Goal: Use online tool/utility: Utilize a website feature to perform a specific function

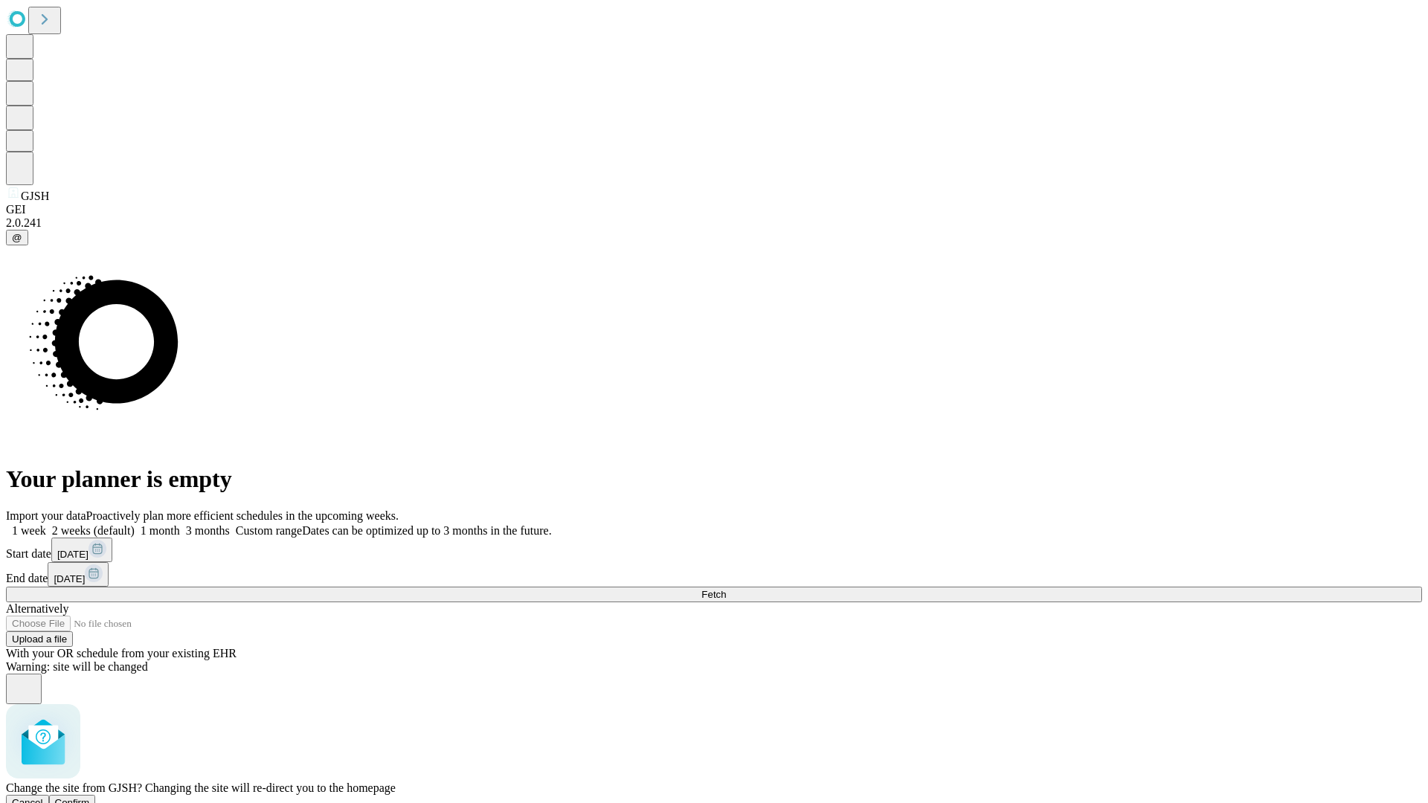
click at [90, 797] on span "Confirm" at bounding box center [72, 802] width 35 height 11
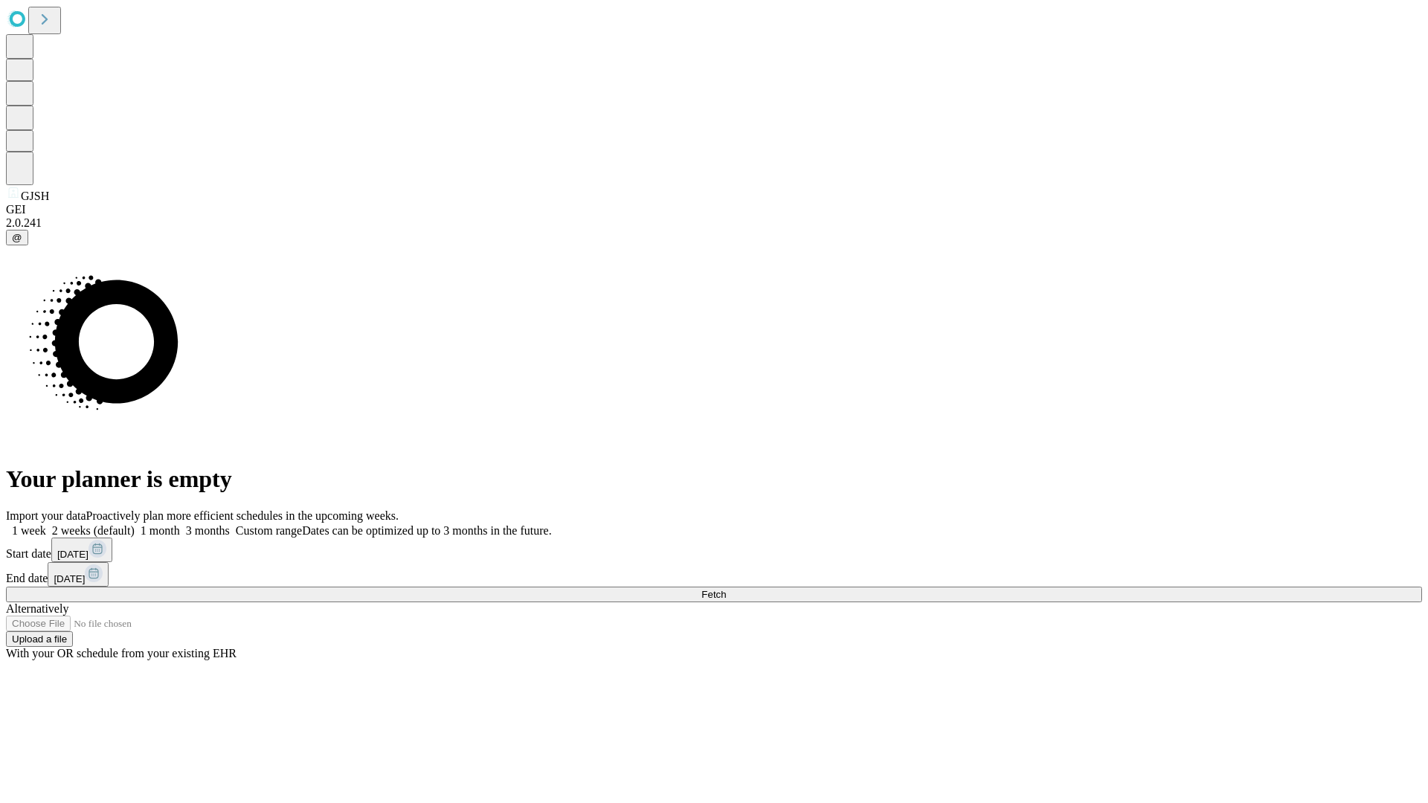
click at [180, 524] on label "1 month" at bounding box center [157, 530] width 45 height 13
click at [726, 589] on span "Fetch" at bounding box center [713, 594] width 25 height 11
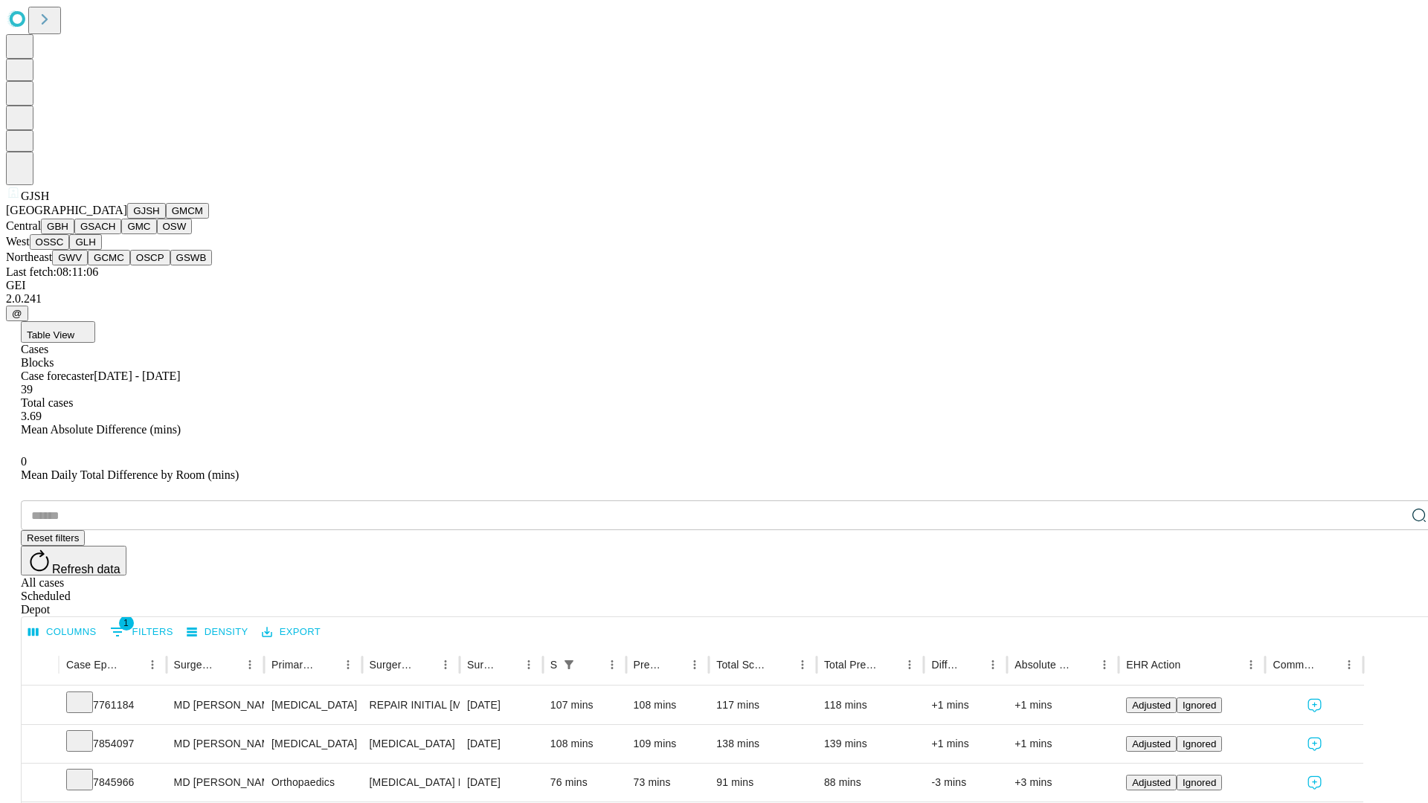
click at [166, 219] on button "GMCM" at bounding box center [187, 211] width 43 height 16
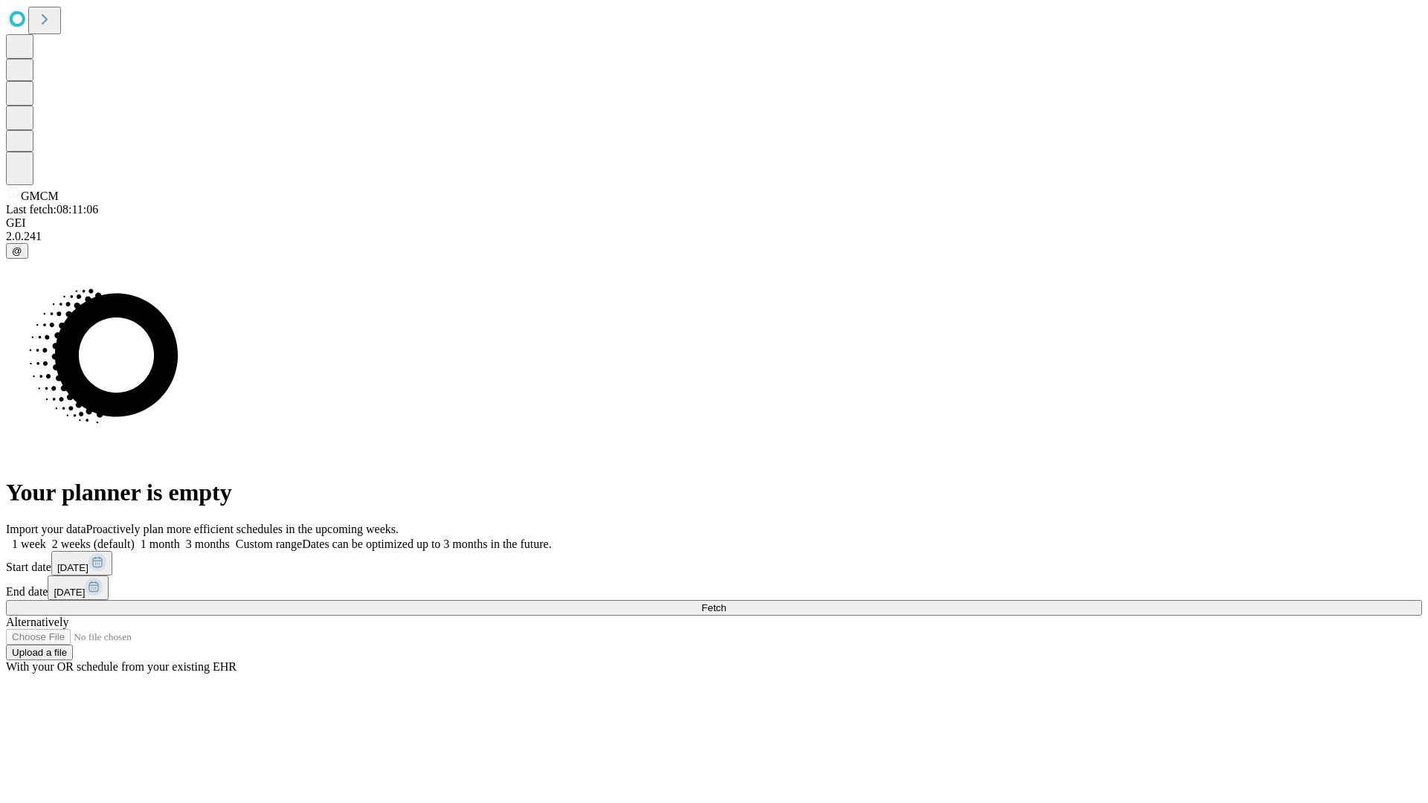
click at [726, 602] on span "Fetch" at bounding box center [713, 607] width 25 height 11
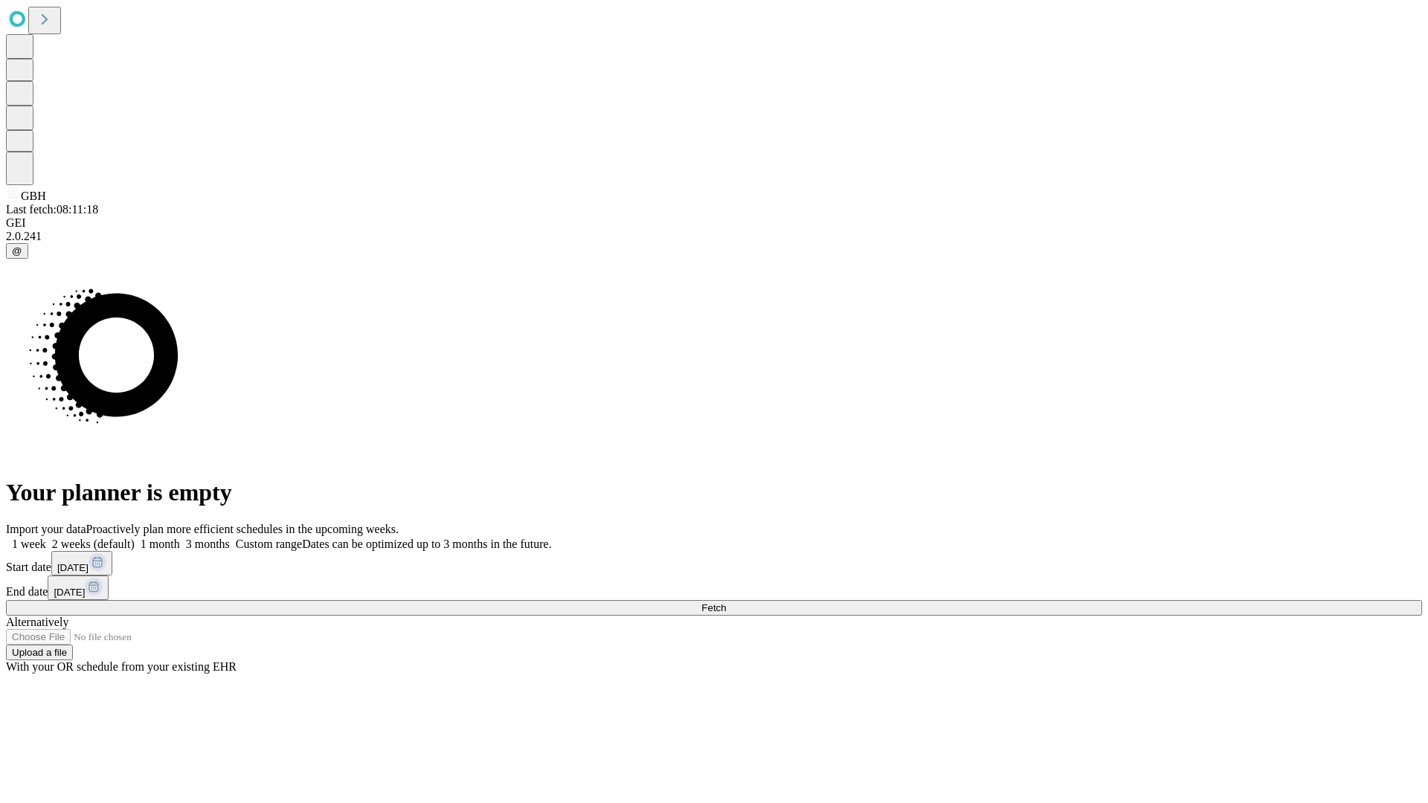
click at [180, 538] on label "1 month" at bounding box center [157, 544] width 45 height 13
click at [726, 602] on span "Fetch" at bounding box center [713, 607] width 25 height 11
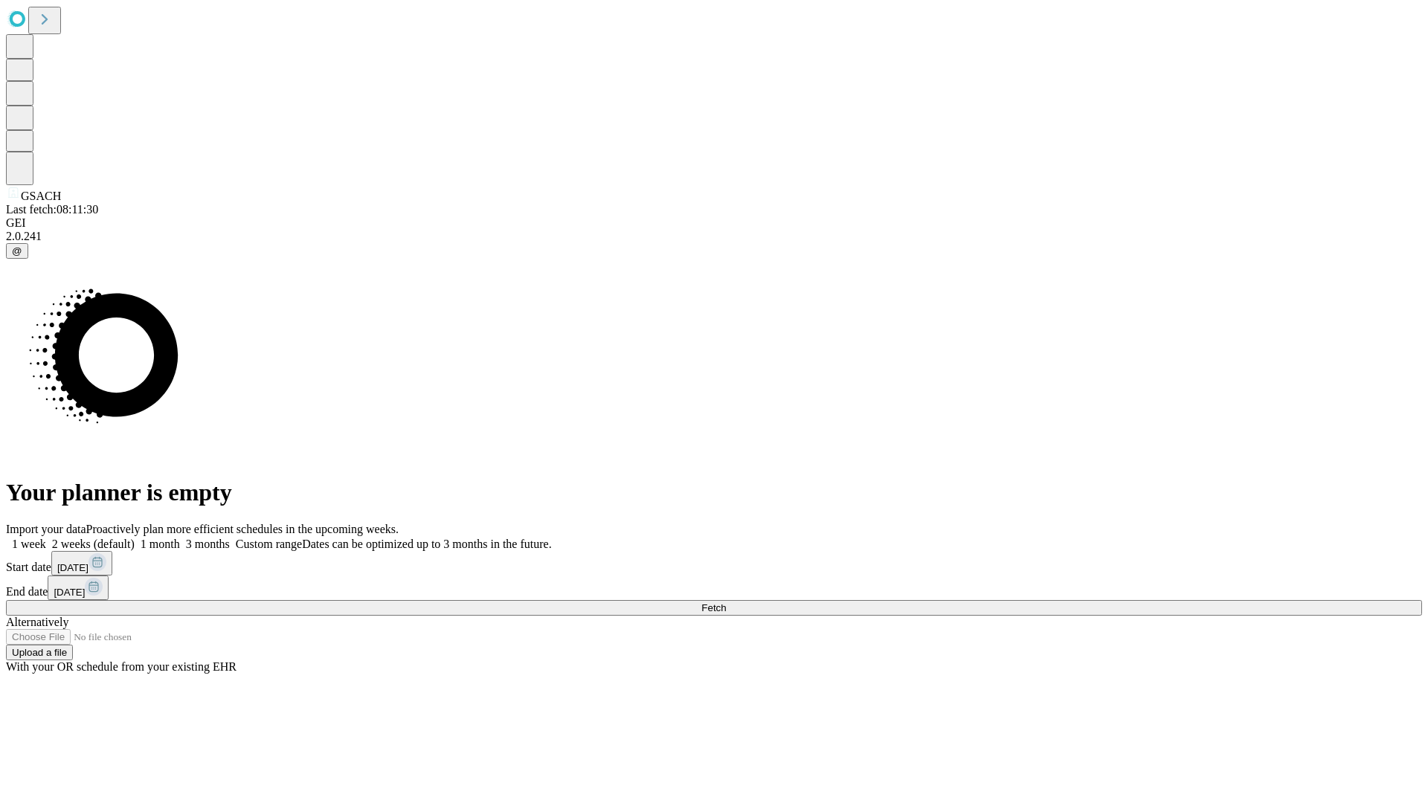
click at [726, 602] on span "Fetch" at bounding box center [713, 607] width 25 height 11
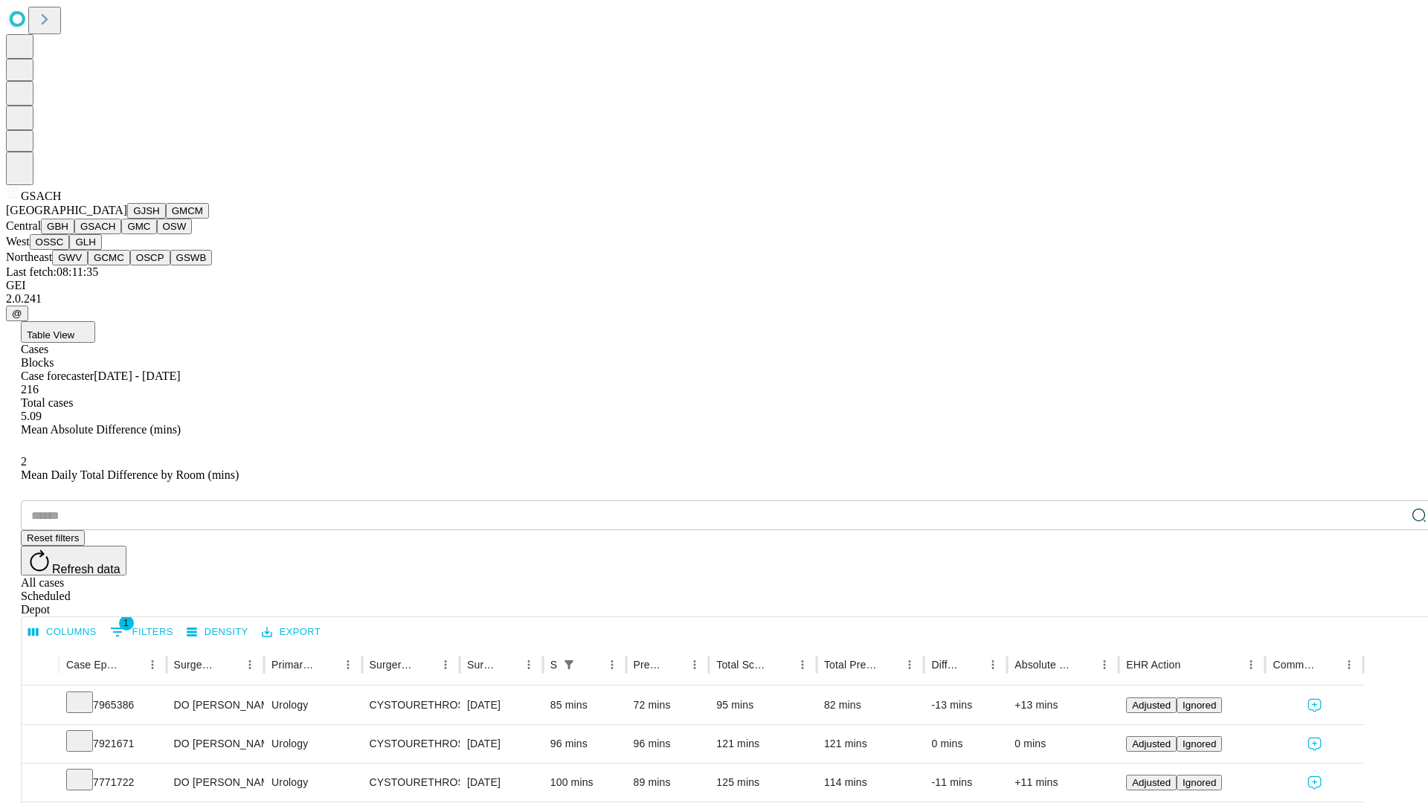
click at [121, 234] on button "GMC" at bounding box center [138, 227] width 35 height 16
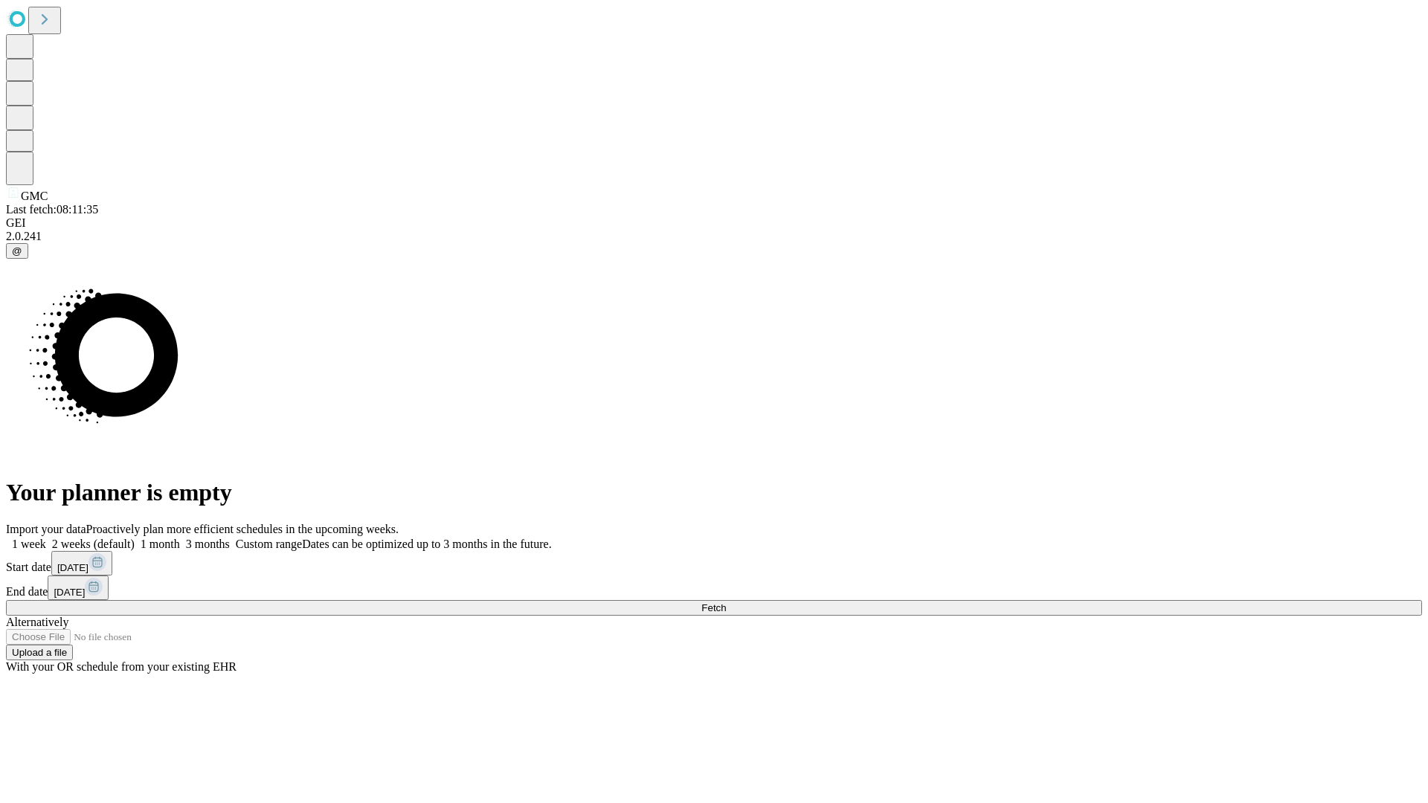
click at [180, 538] on label "1 month" at bounding box center [157, 544] width 45 height 13
click at [726, 602] on span "Fetch" at bounding box center [713, 607] width 25 height 11
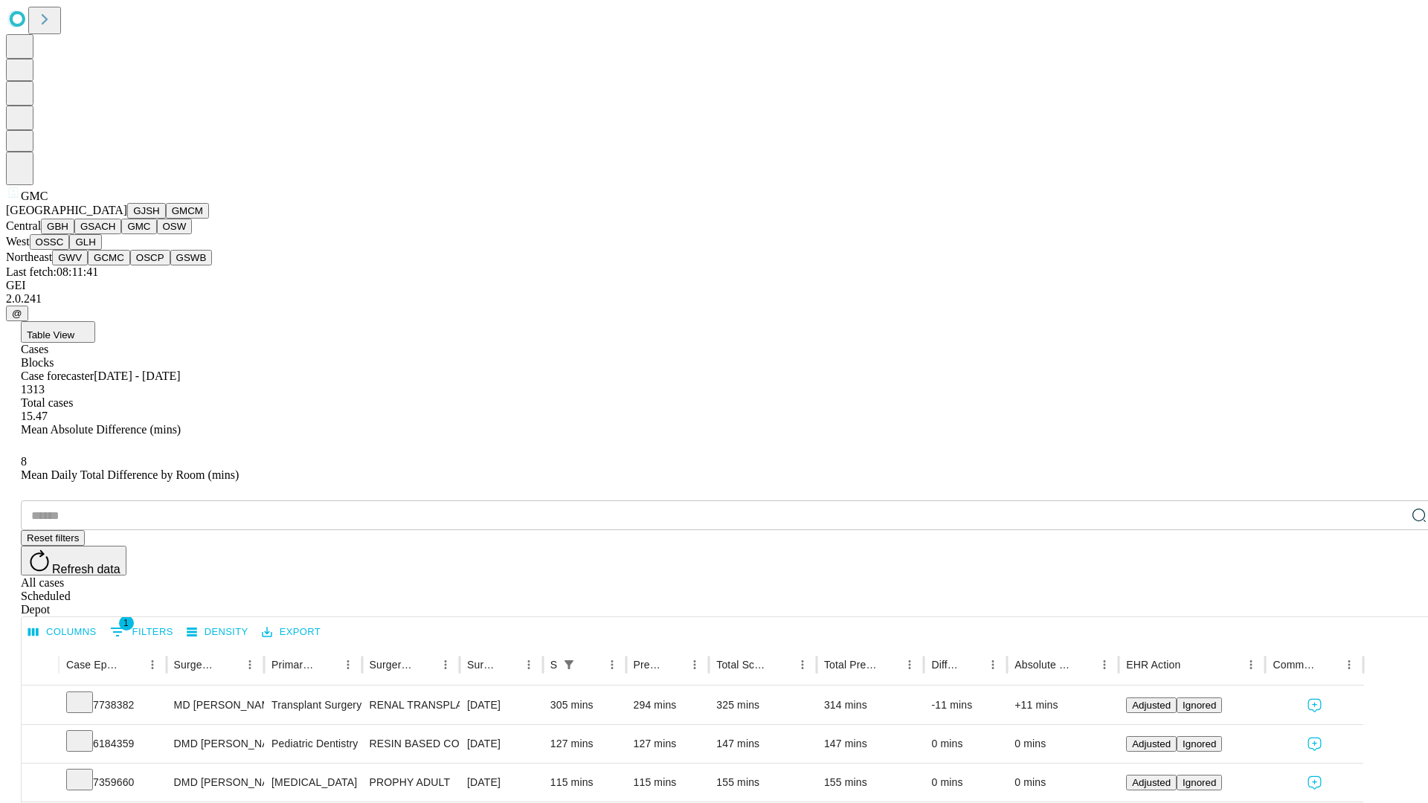
click at [157, 234] on button "OSW" at bounding box center [175, 227] width 36 height 16
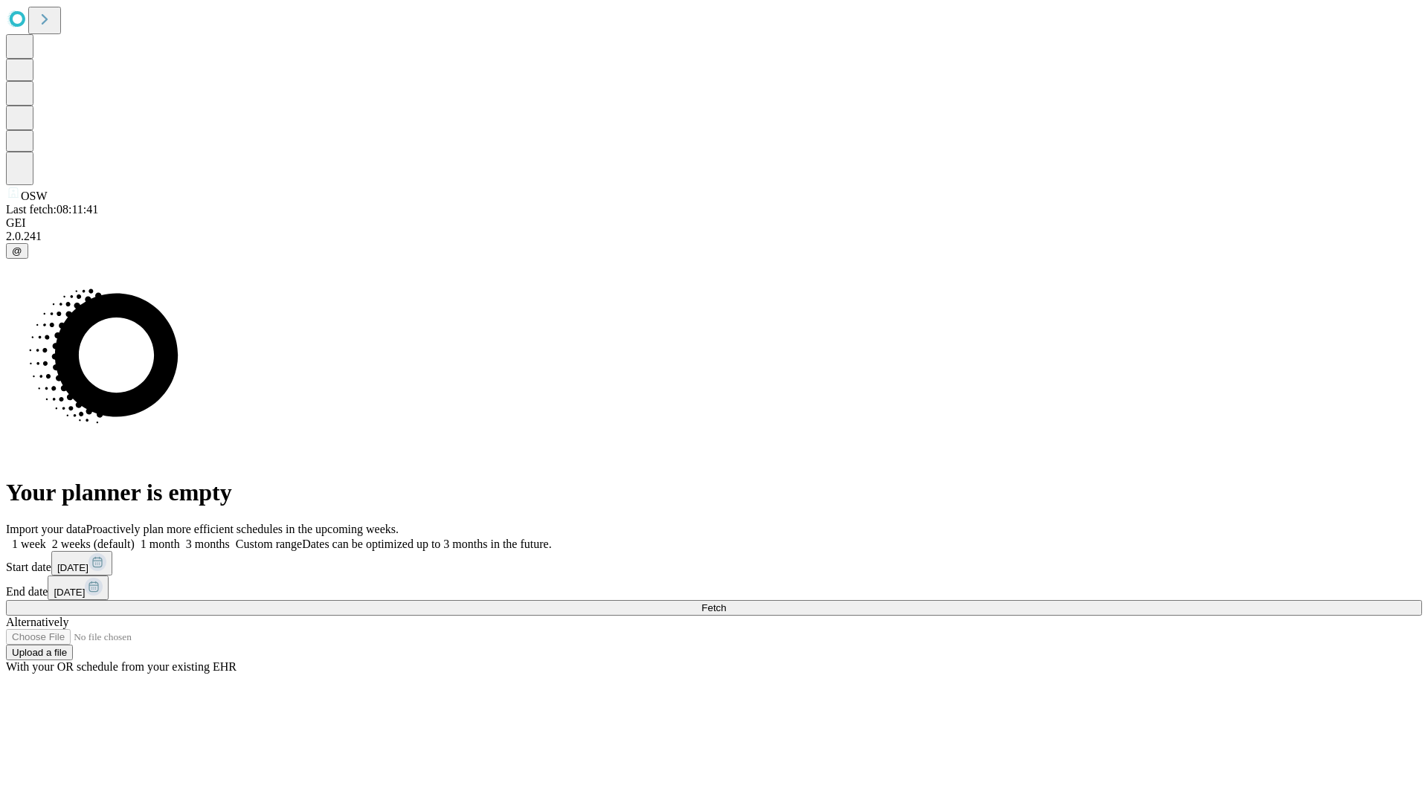
click at [180, 538] on label "1 month" at bounding box center [157, 544] width 45 height 13
click at [726, 602] on span "Fetch" at bounding box center [713, 607] width 25 height 11
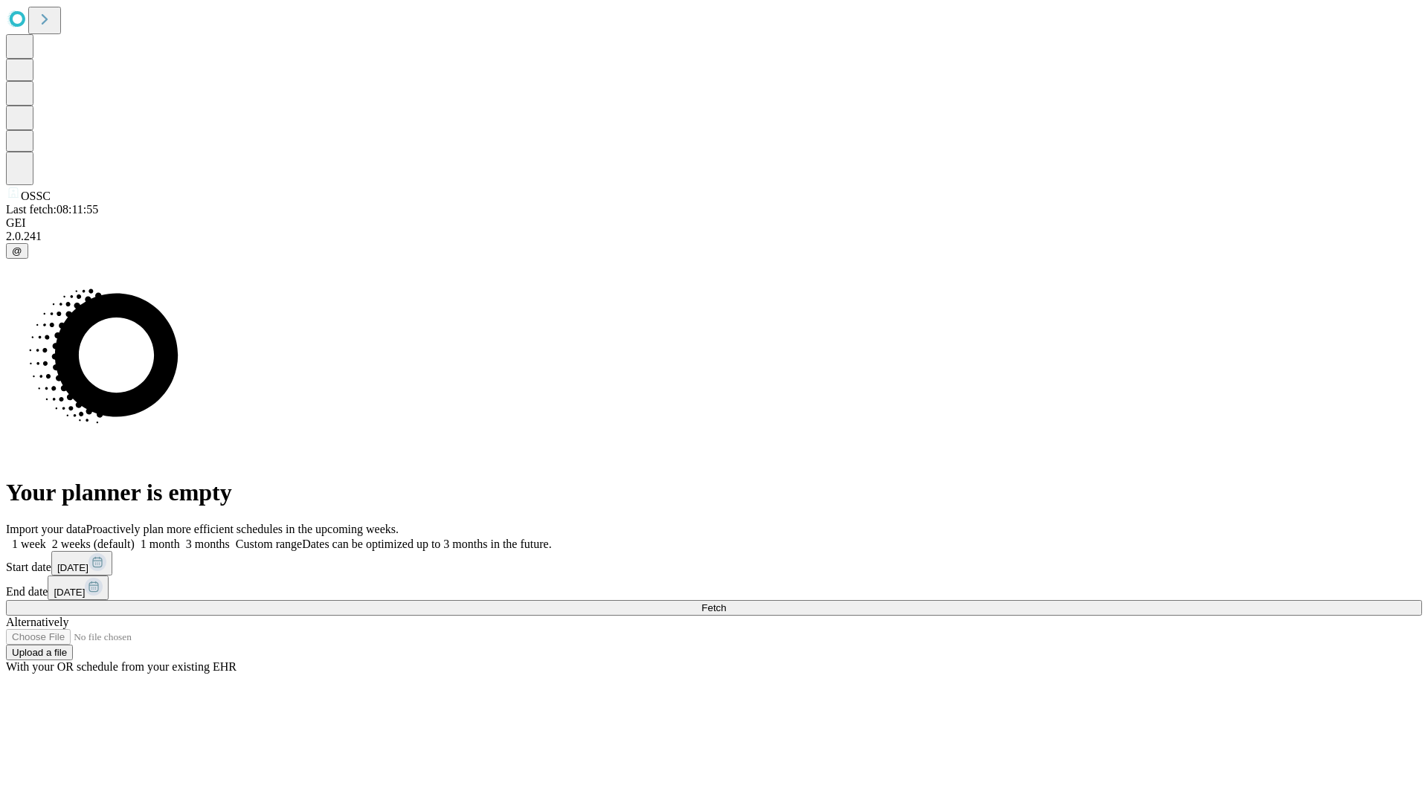
click at [180, 538] on label "1 month" at bounding box center [157, 544] width 45 height 13
click at [726, 602] on span "Fetch" at bounding box center [713, 607] width 25 height 11
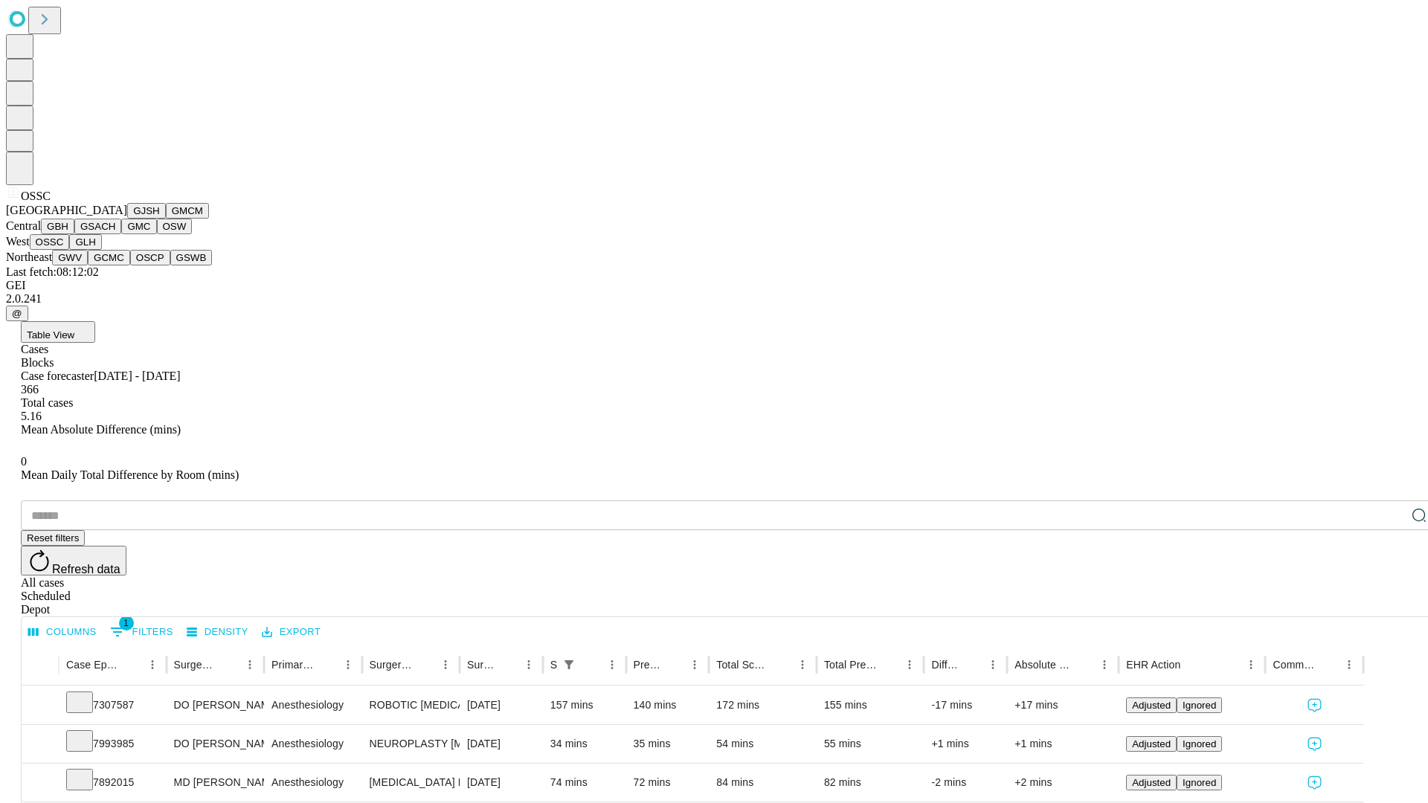
click at [101, 250] on button "GLH" at bounding box center [85, 242] width 32 height 16
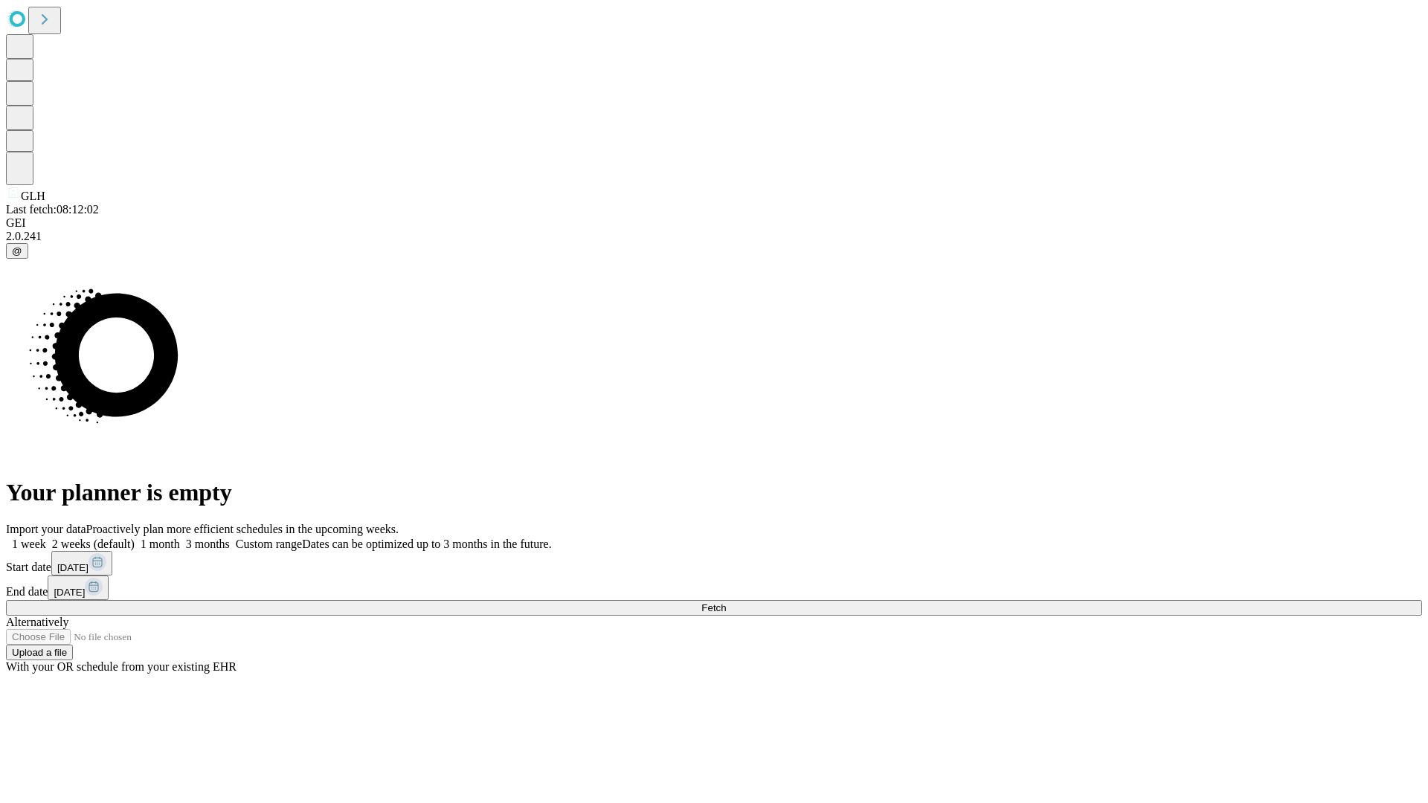
click at [180, 538] on label "1 month" at bounding box center [157, 544] width 45 height 13
click at [726, 602] on span "Fetch" at bounding box center [713, 607] width 25 height 11
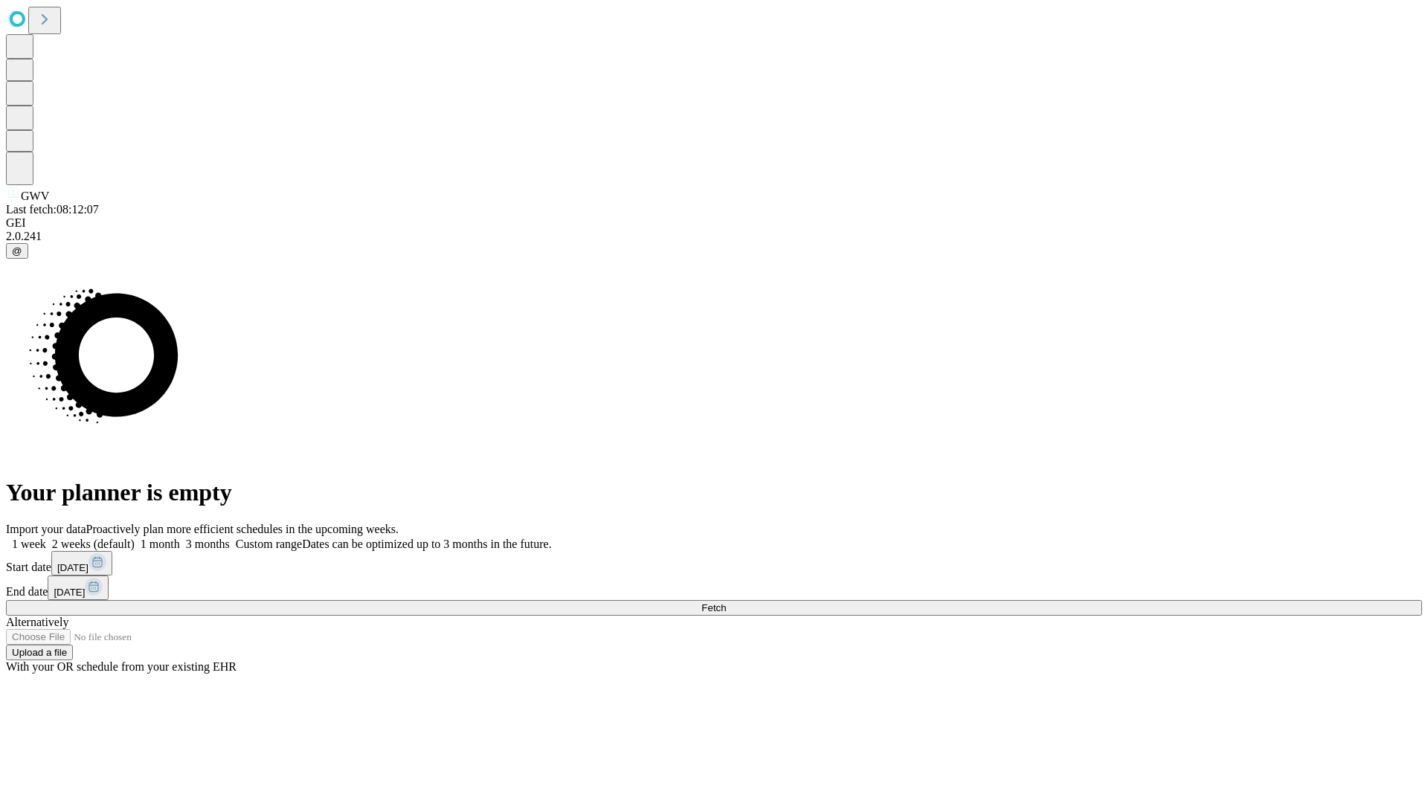
click at [726, 602] on span "Fetch" at bounding box center [713, 607] width 25 height 11
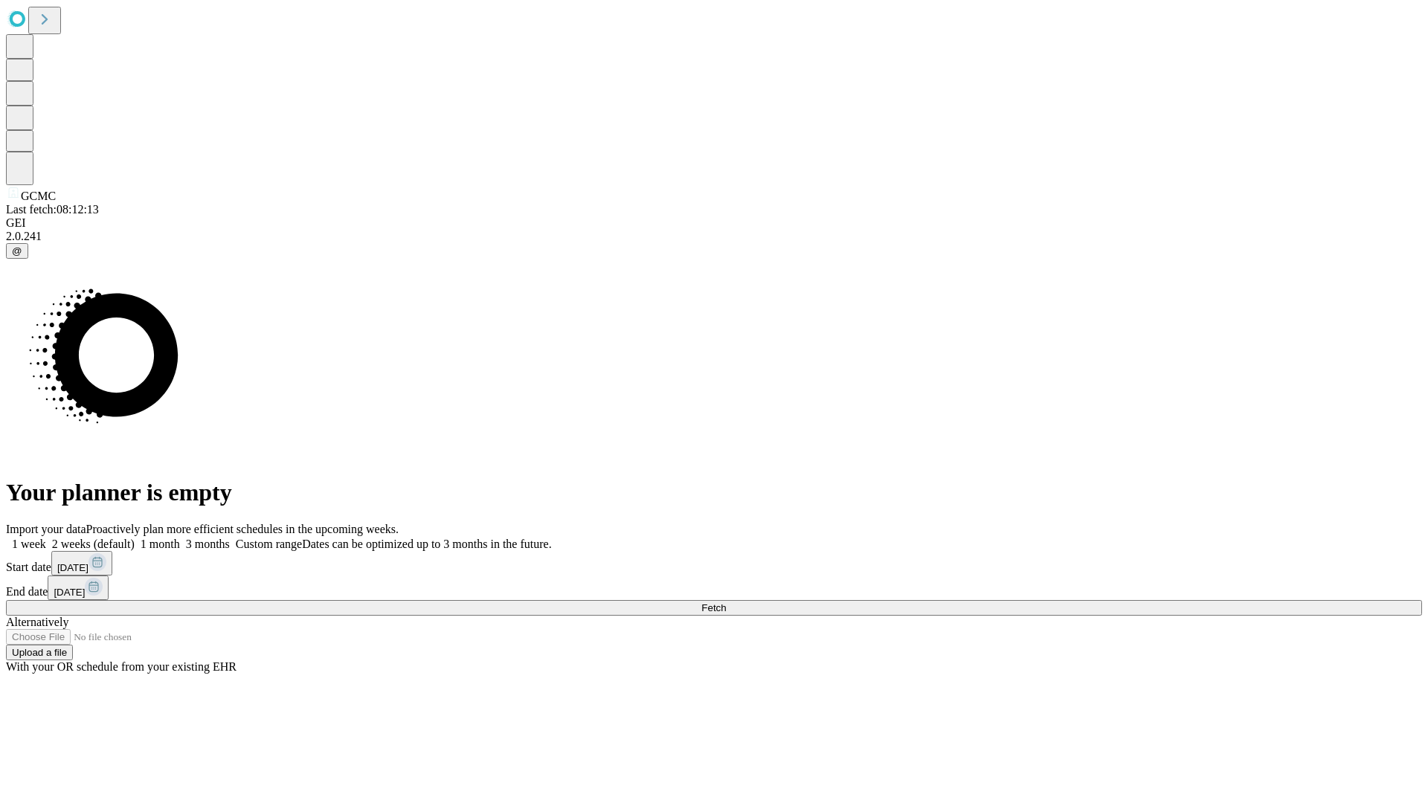
click at [180, 538] on label "1 month" at bounding box center [157, 544] width 45 height 13
click at [726, 602] on span "Fetch" at bounding box center [713, 607] width 25 height 11
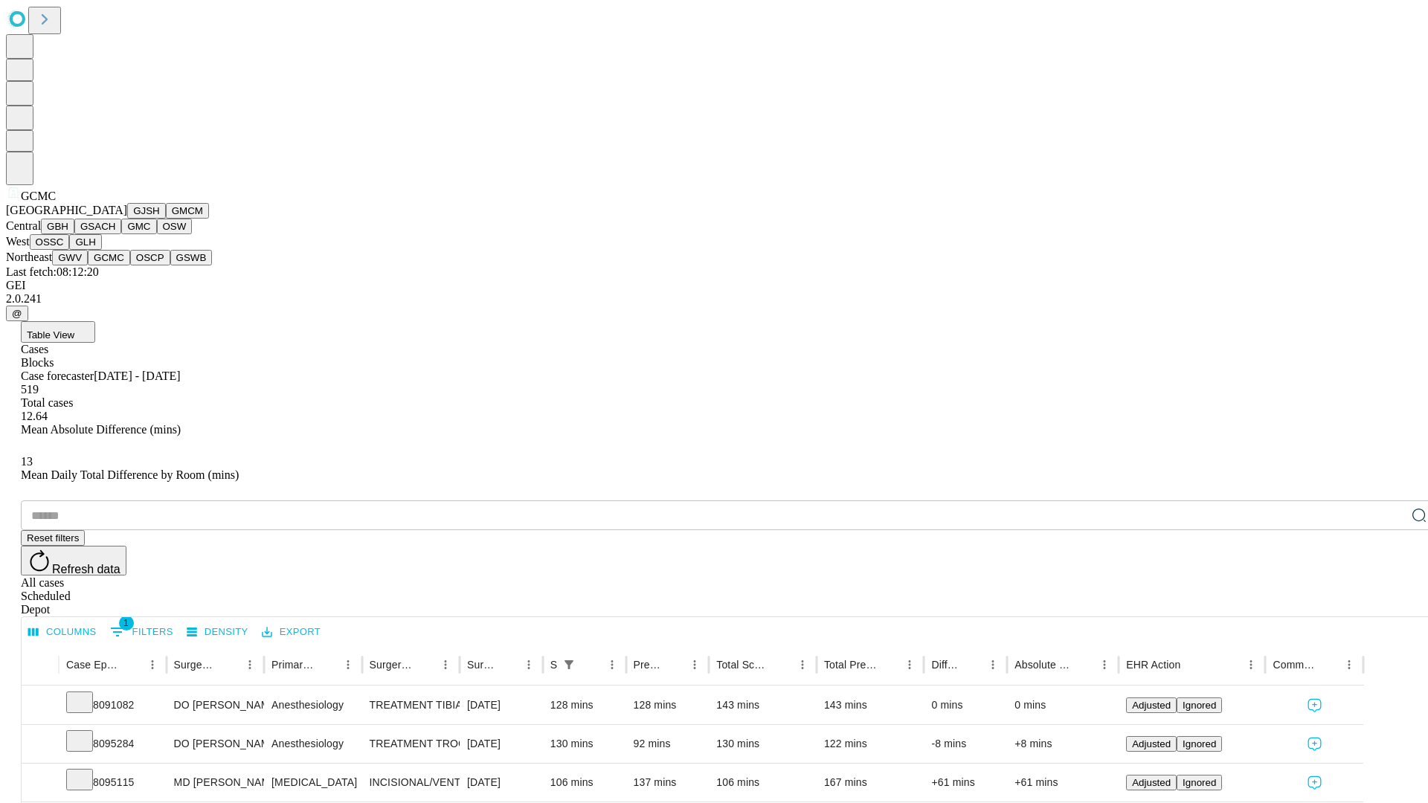
click at [130, 265] on button "OSCP" at bounding box center [150, 258] width 40 height 16
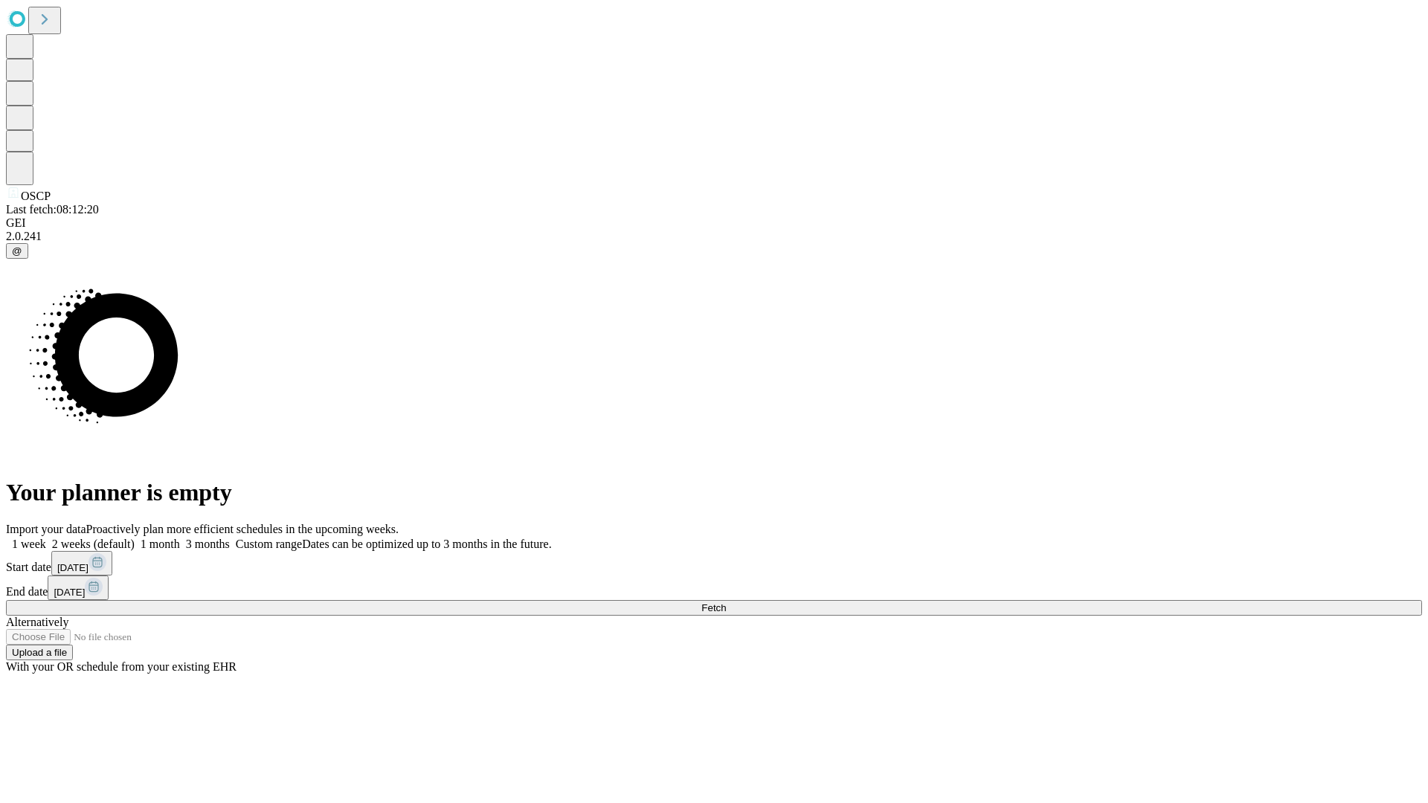
click at [180, 538] on label "1 month" at bounding box center [157, 544] width 45 height 13
click at [726, 602] on span "Fetch" at bounding box center [713, 607] width 25 height 11
